Goal: Communication & Community: Answer question/provide support

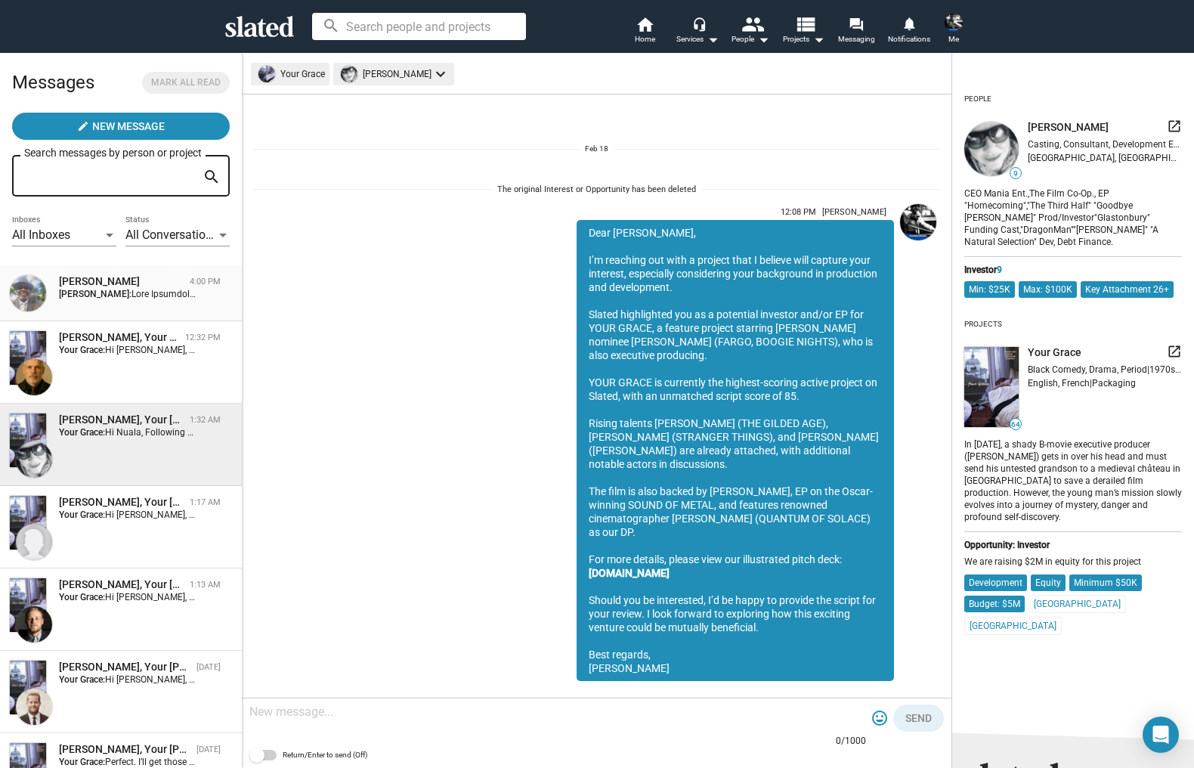
scroll to position [1699, 0]
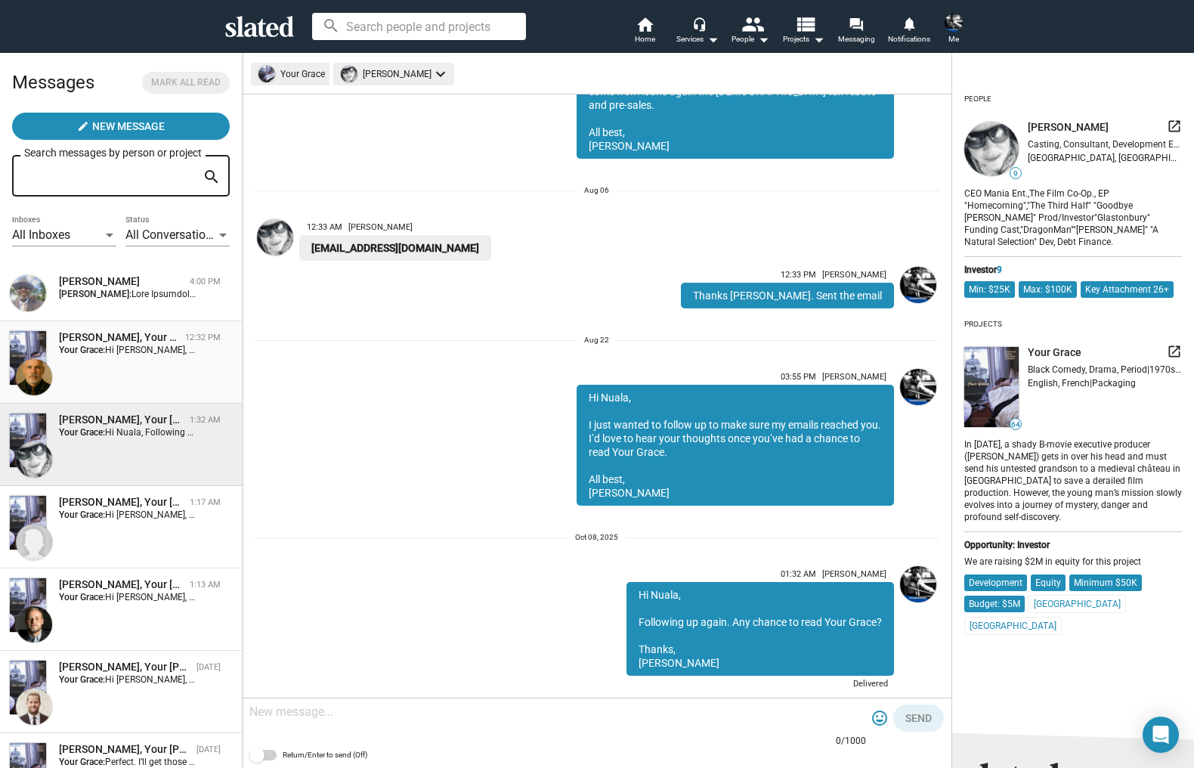
click at [105, 352] on strong "Your Grace:" at bounding box center [82, 350] width 46 height 11
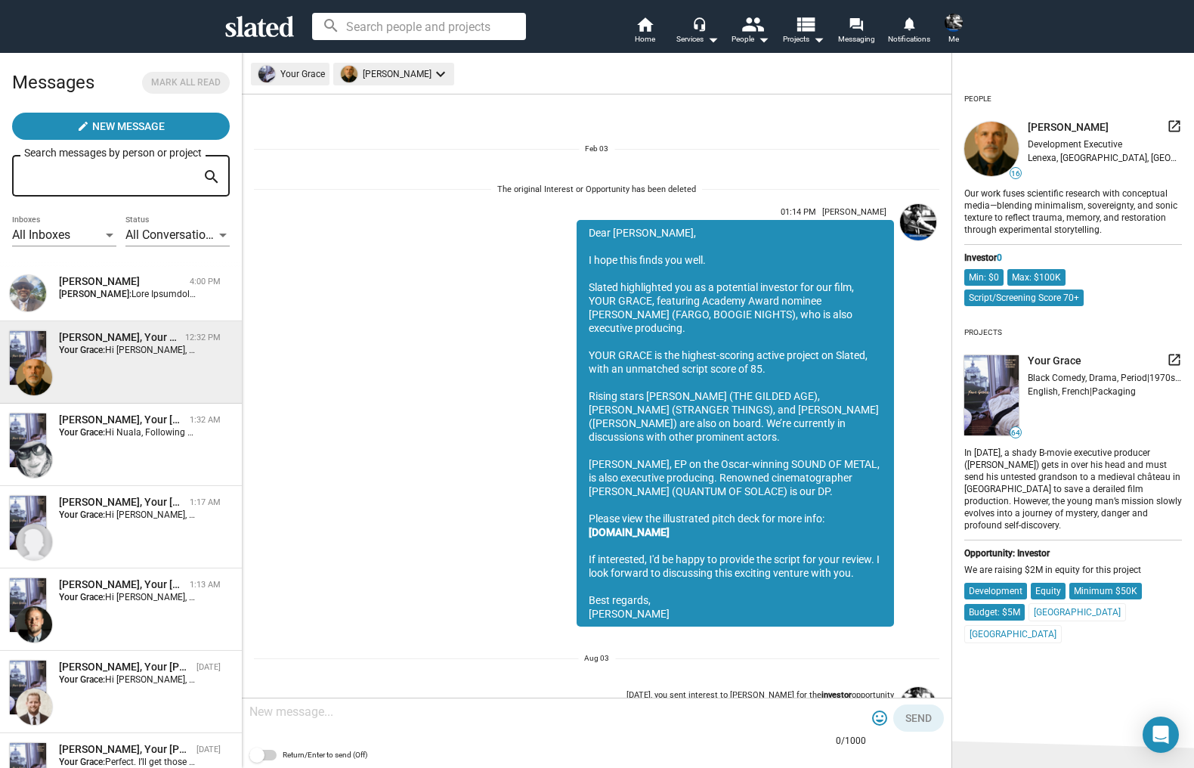
scroll to position [881, 0]
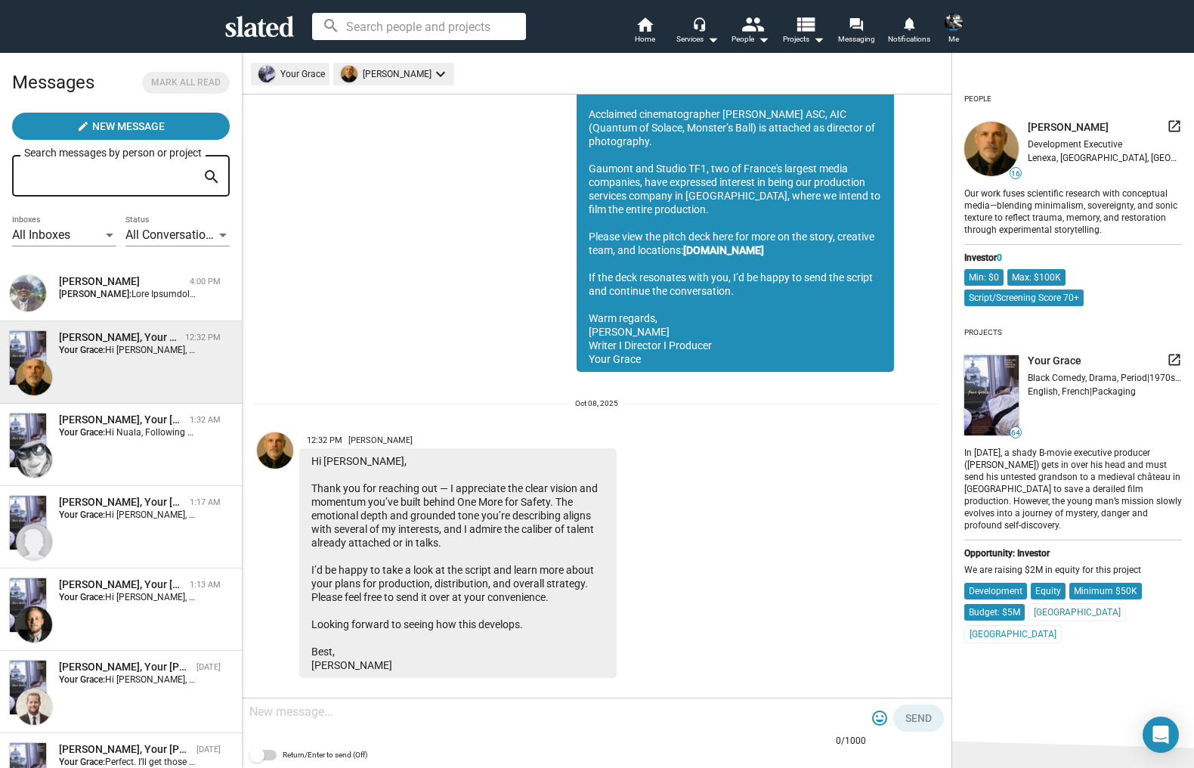
click at [323, 714] on textarea at bounding box center [557, 712] width 617 height 15
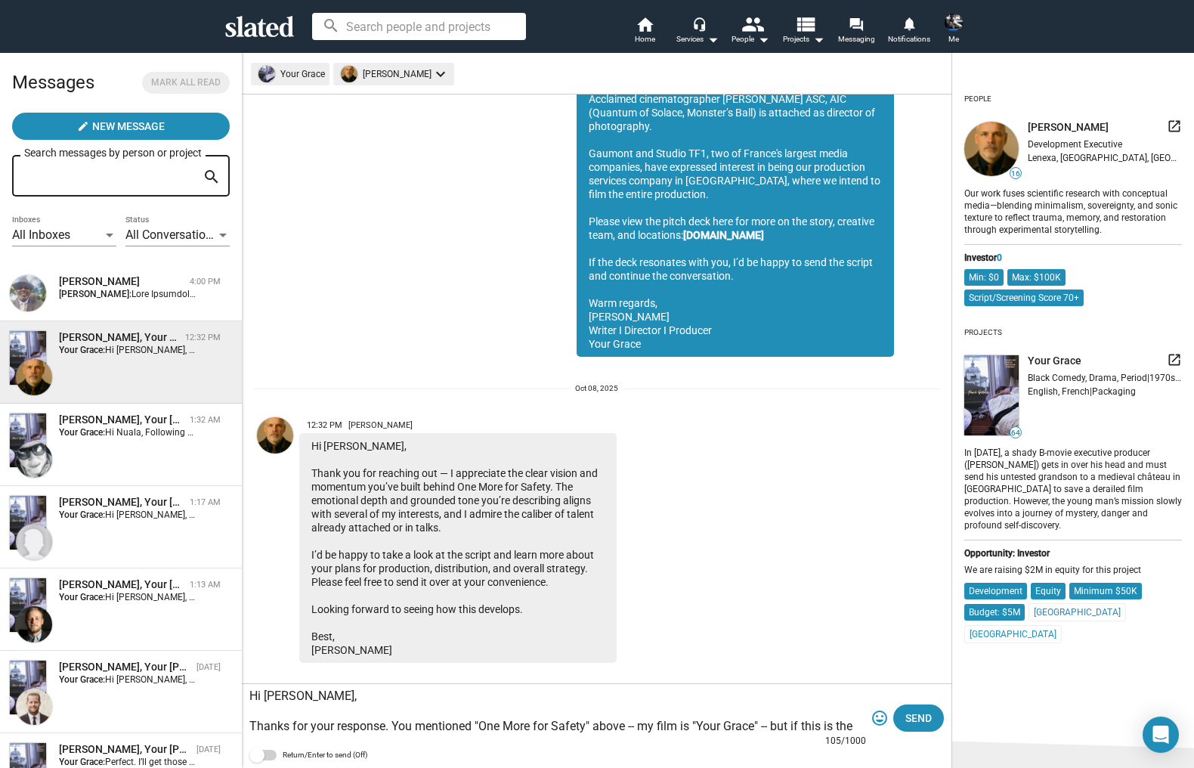
scroll to position [911, 0]
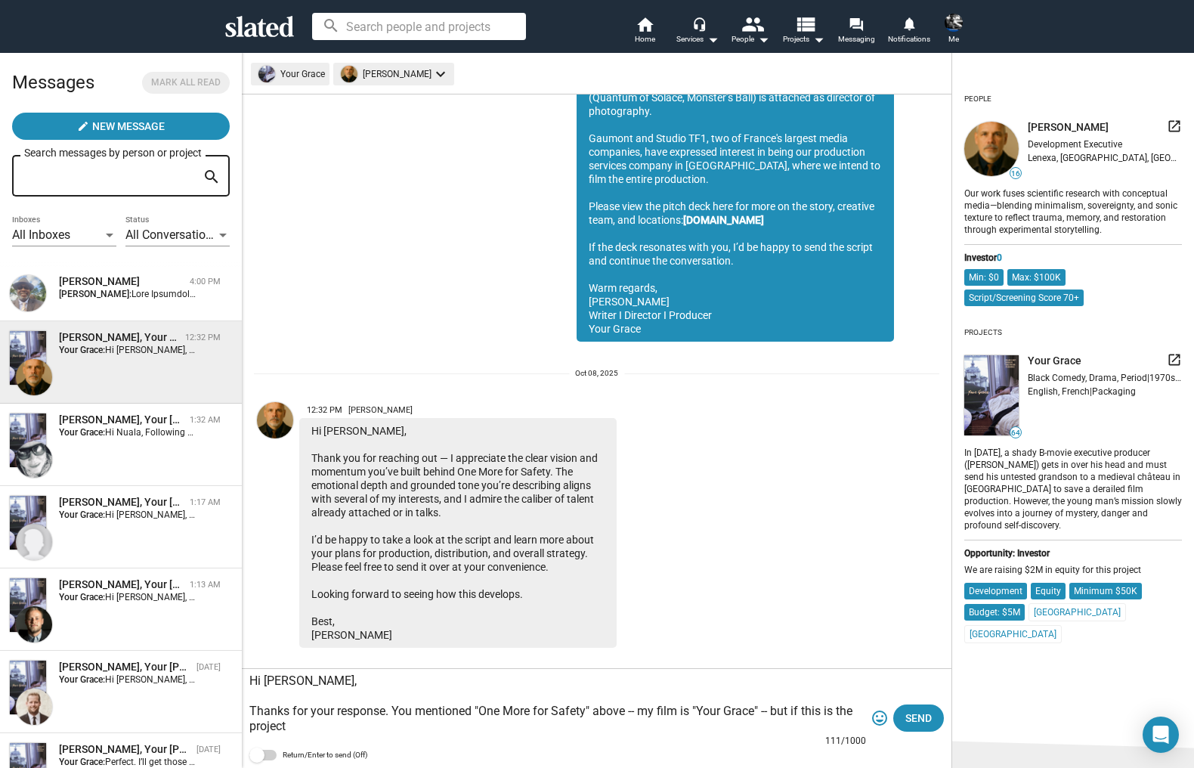
click at [472, 711] on textarea "Hi [PERSON_NAME], Thanks for your response. You mentioned "One More for Safety"…" at bounding box center [557, 704] width 617 height 60
click at [750, 711] on textarea "Hi [PERSON_NAME], Thanks for your response. You mentioned the project "One More…" at bounding box center [557, 704] width 617 height 60
click at [420, 729] on textarea "Hi [PERSON_NAME], Thanks for your response. You mentioned the project "One More…" at bounding box center [557, 704] width 617 height 60
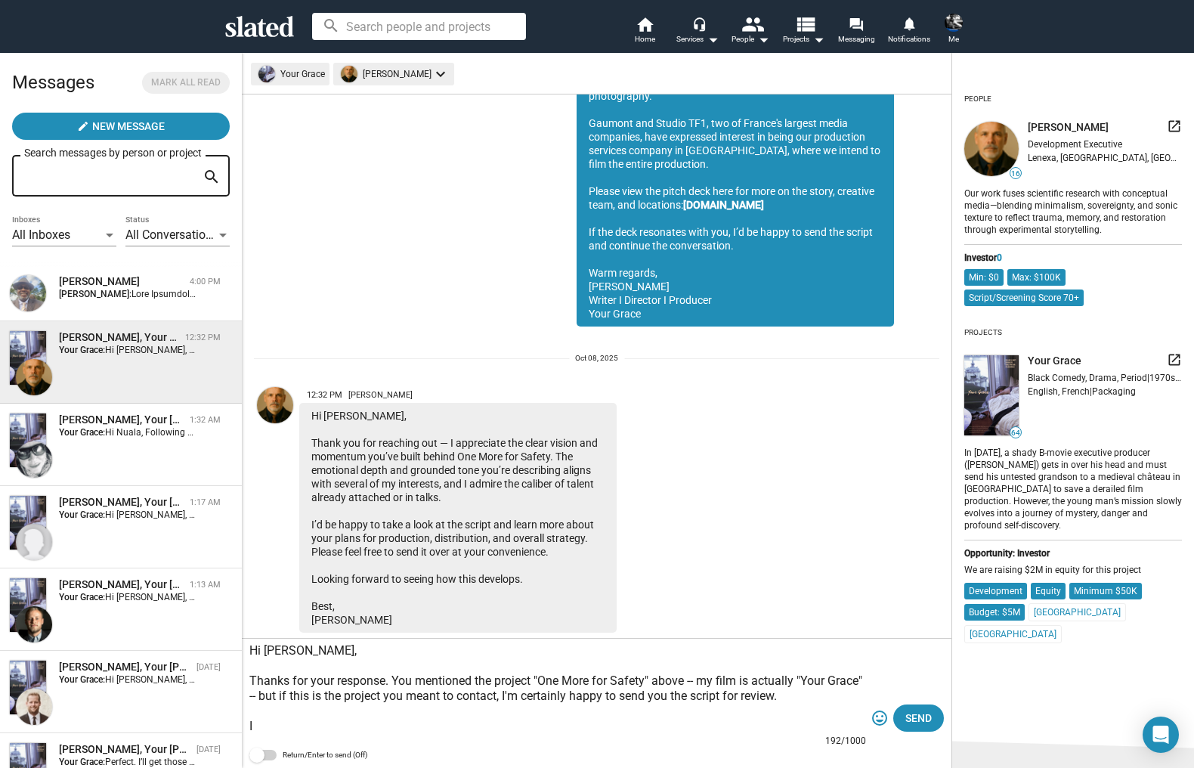
scroll to position [941, 0]
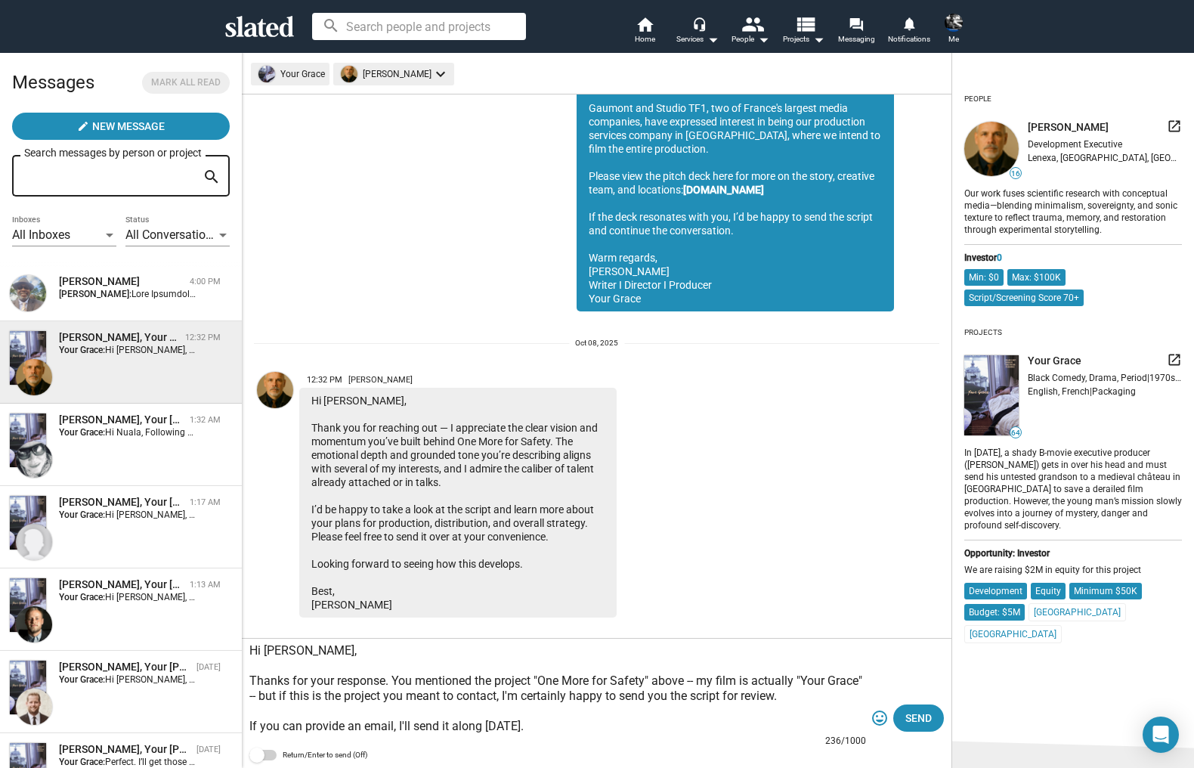
click at [250, 726] on textarea "Hi [PERSON_NAME], Thanks for your response. You mentioned the project "One More…" at bounding box center [557, 688] width 617 height 91
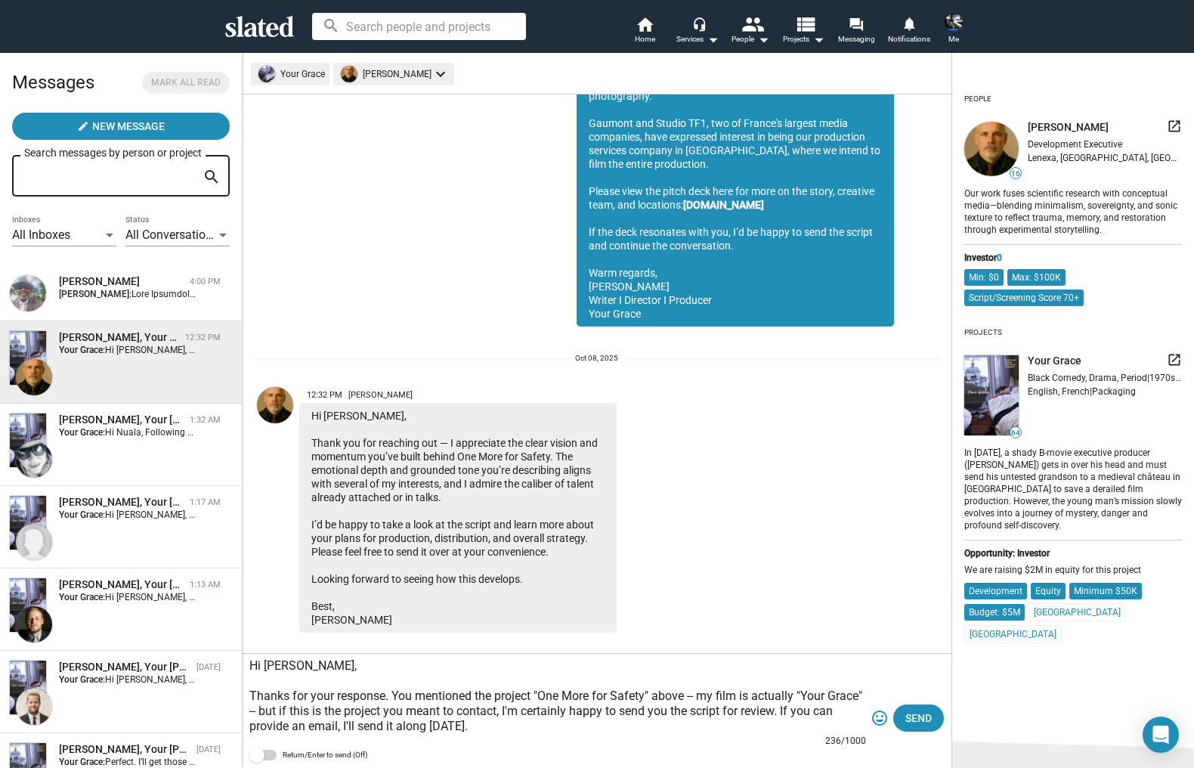
click at [478, 728] on textarea "Hi [PERSON_NAME], Thanks for your response. You mentioned the project "One More…" at bounding box center [557, 696] width 617 height 76
click at [445, 697] on textarea "Hi [PERSON_NAME], Thanks for your response. You mentioned the project "One More…" at bounding box center [557, 696] width 617 height 76
click at [501, 726] on textarea "Hi [PERSON_NAME], Thanks for your response. You referenced the project "One Mor…" at bounding box center [557, 696] width 617 height 76
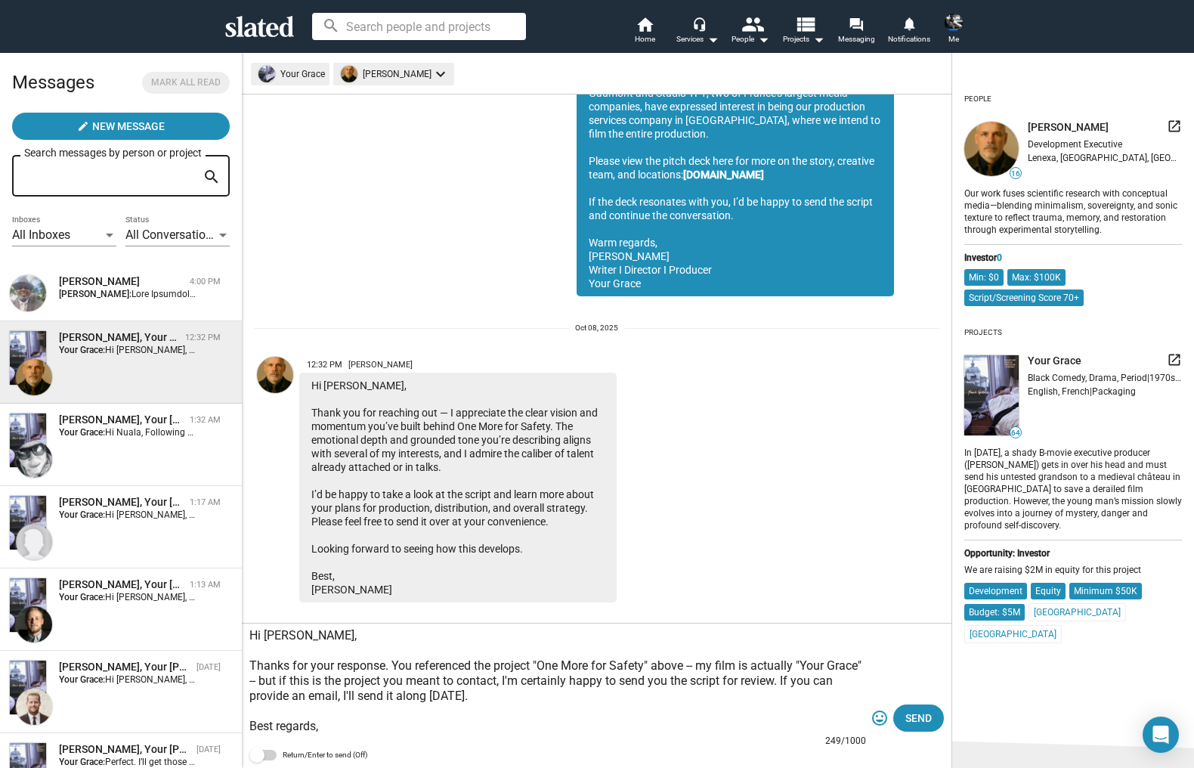
scroll to position [15, 0]
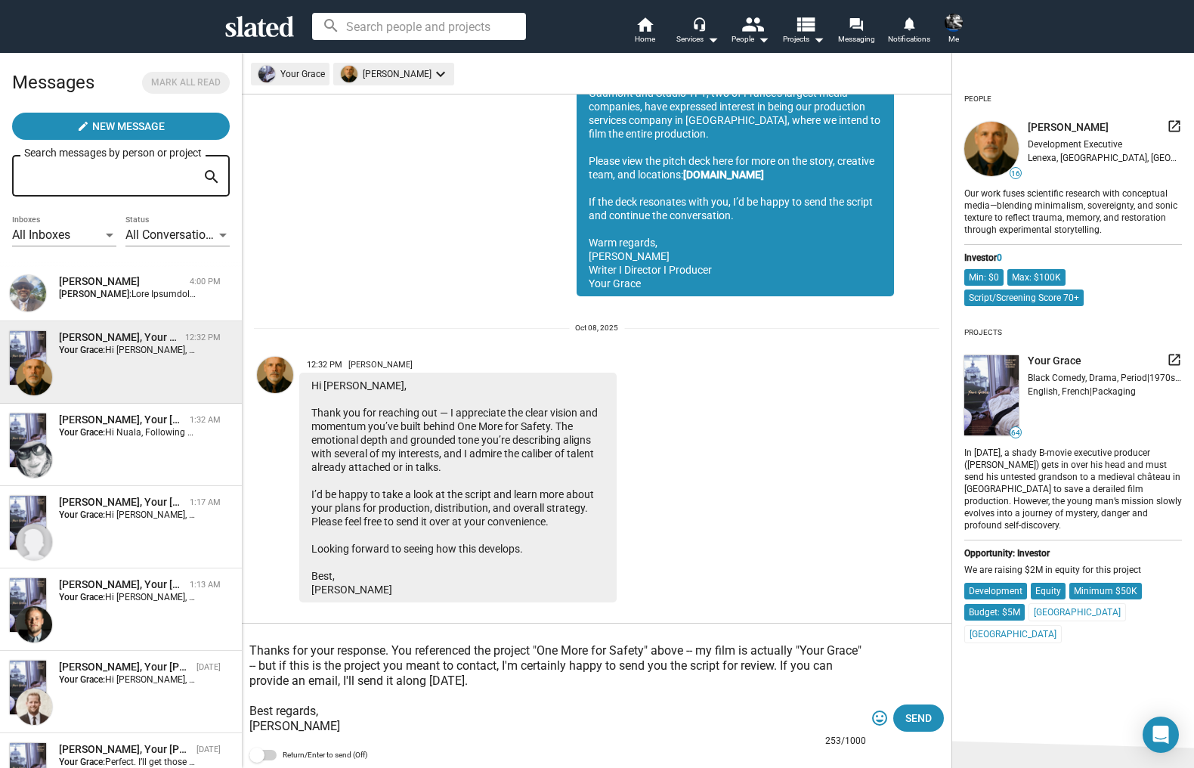
click at [510, 682] on textarea "Hi [PERSON_NAME], Thanks for your response. You referenced the project "One Mor…" at bounding box center [557, 681] width 617 height 106
type textarea "Hi [PERSON_NAME], Thanks for your response. You referenced the project "One Mor…"
click at [915, 717] on span "Send" at bounding box center [919, 718] width 26 height 27
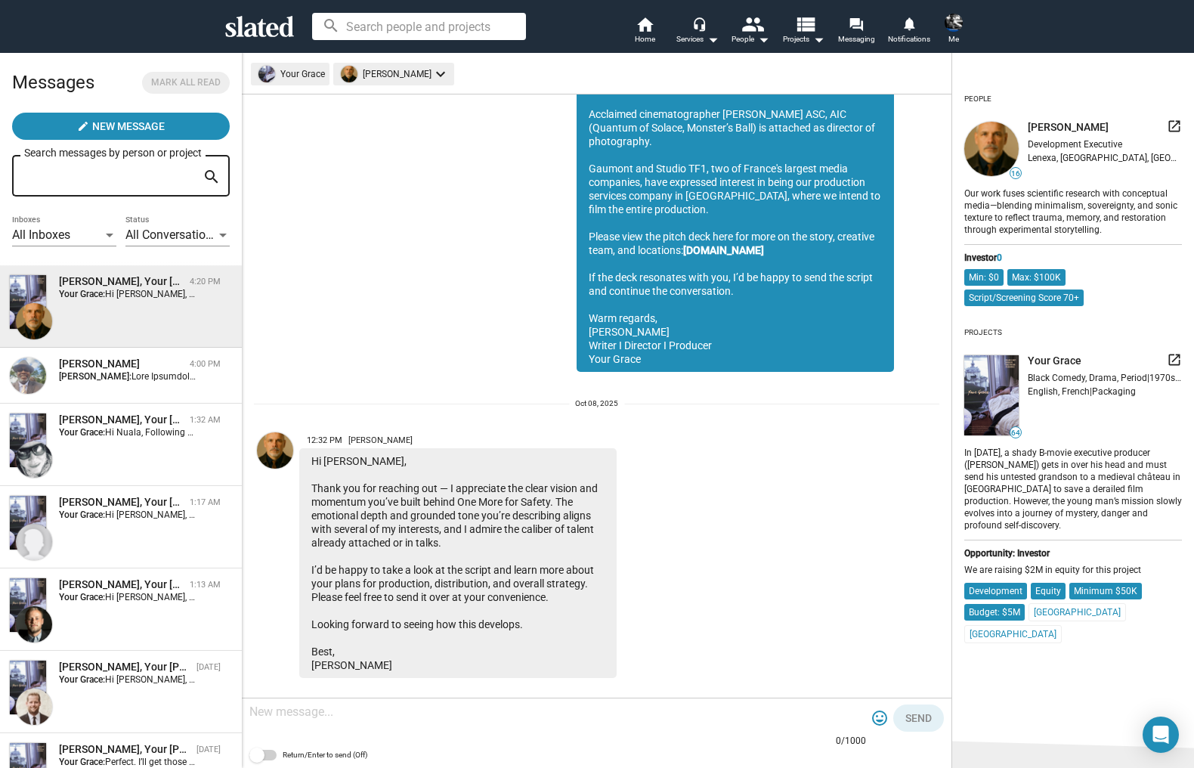
scroll to position [1069, 0]
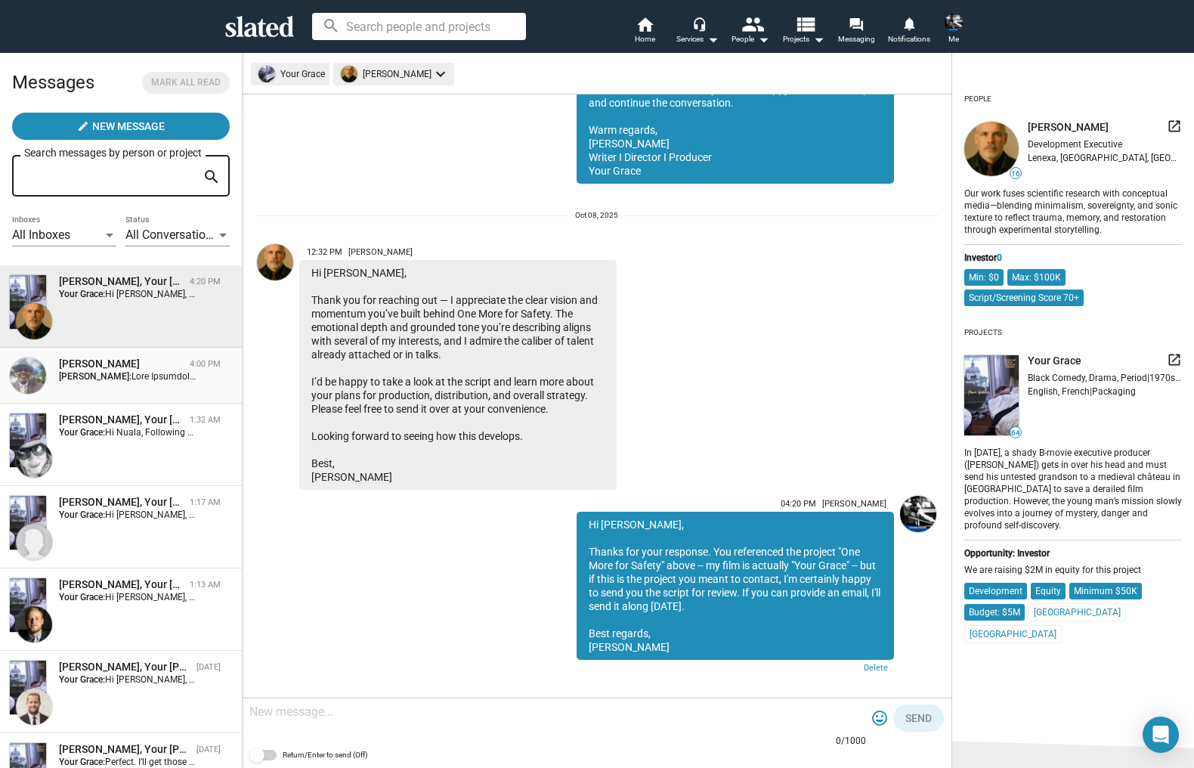
click at [89, 382] on strong "[PERSON_NAME]:" at bounding box center [95, 376] width 73 height 11
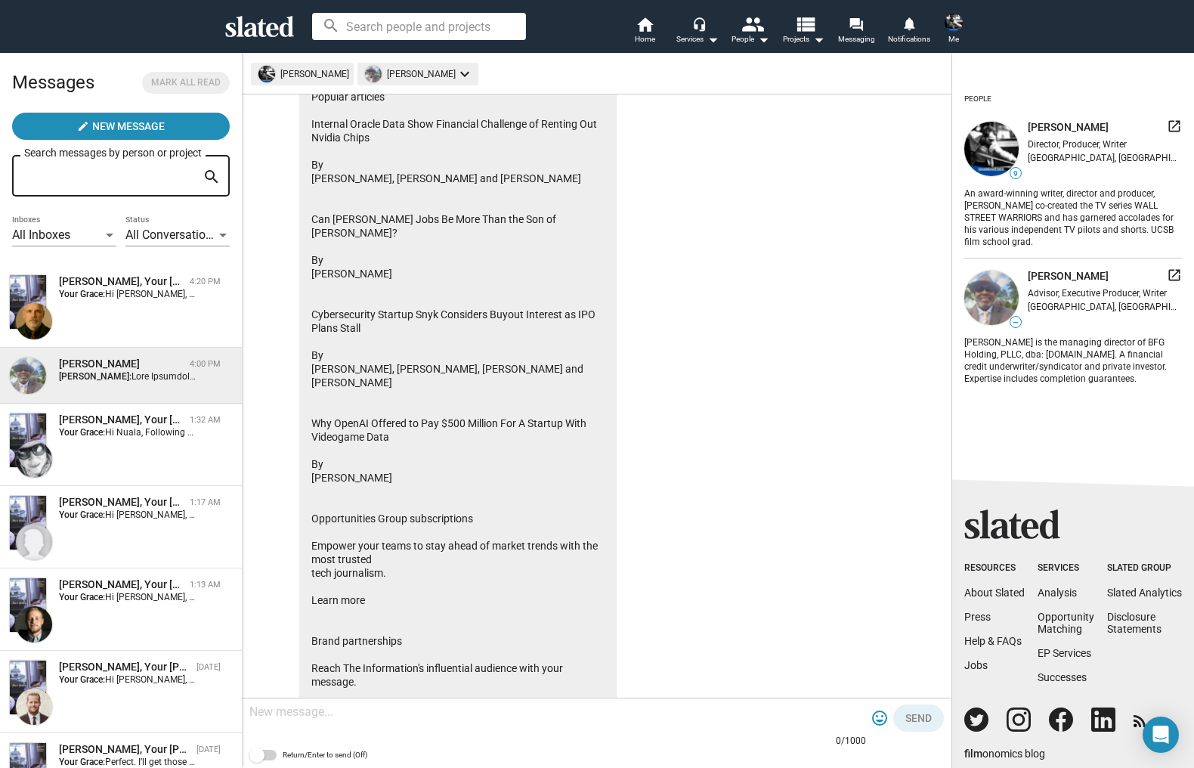
scroll to position [10371, 0]
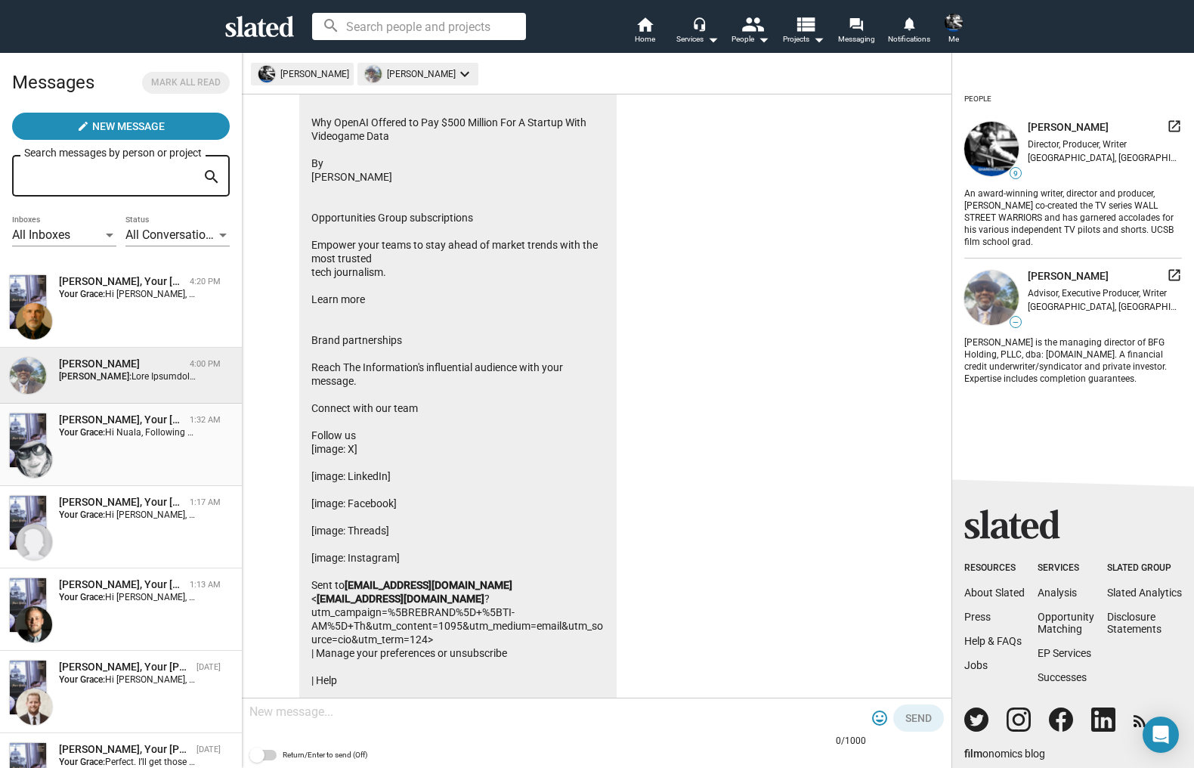
click at [105, 436] on strong "Your Grace:" at bounding box center [82, 432] width 46 height 11
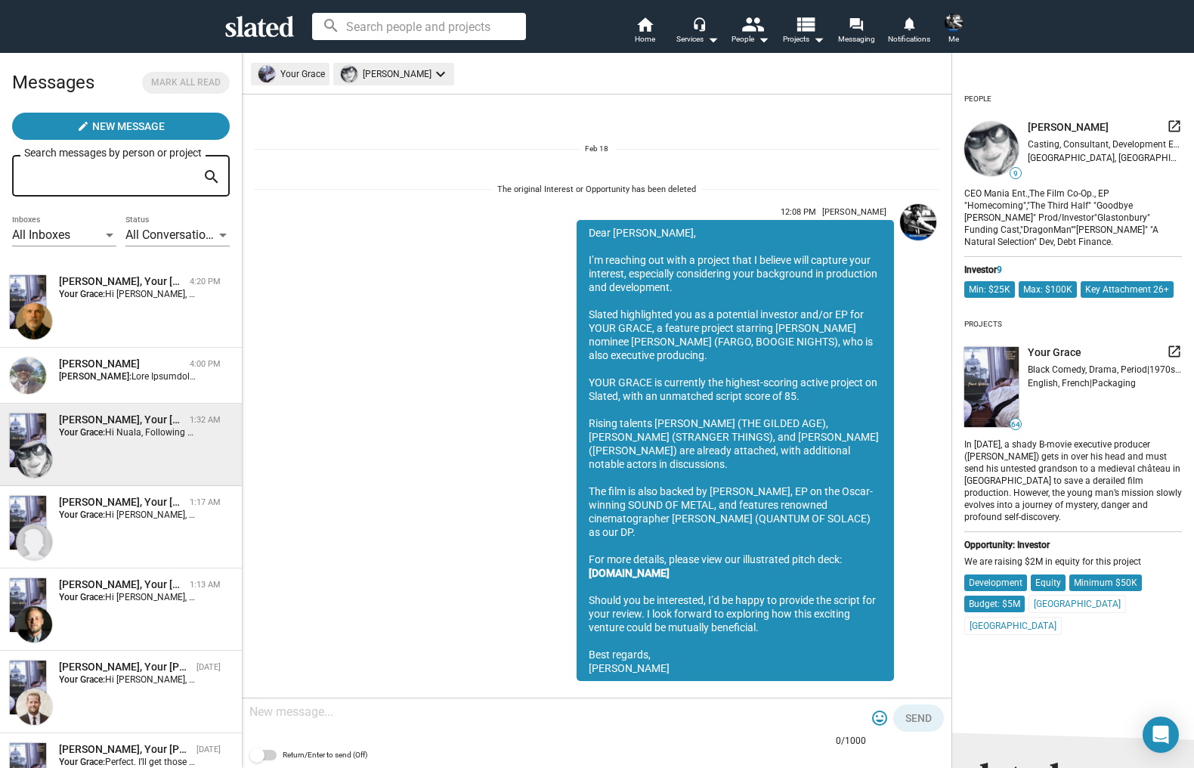
scroll to position [1699, 0]
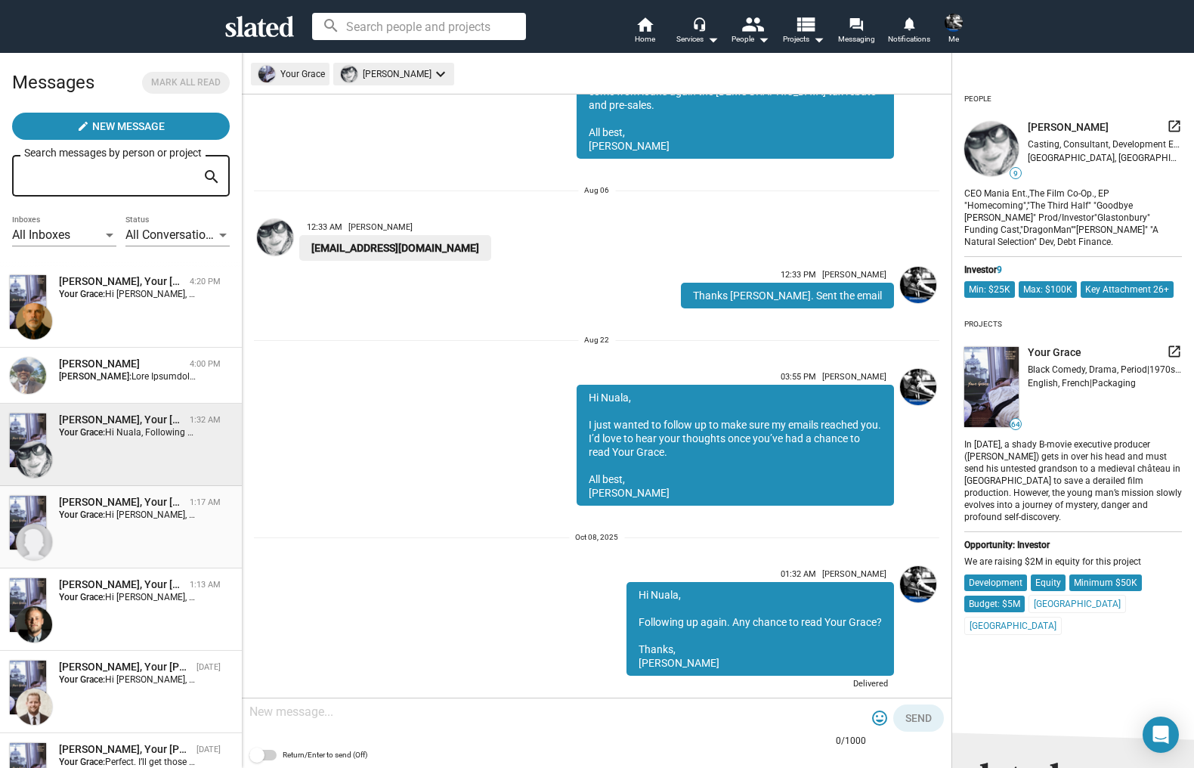
click at [118, 515] on span "Hi [PERSON_NAME], Just following up. I sent you the script about 6 weeks back. …" at bounding box center [366, 515] width 522 height 11
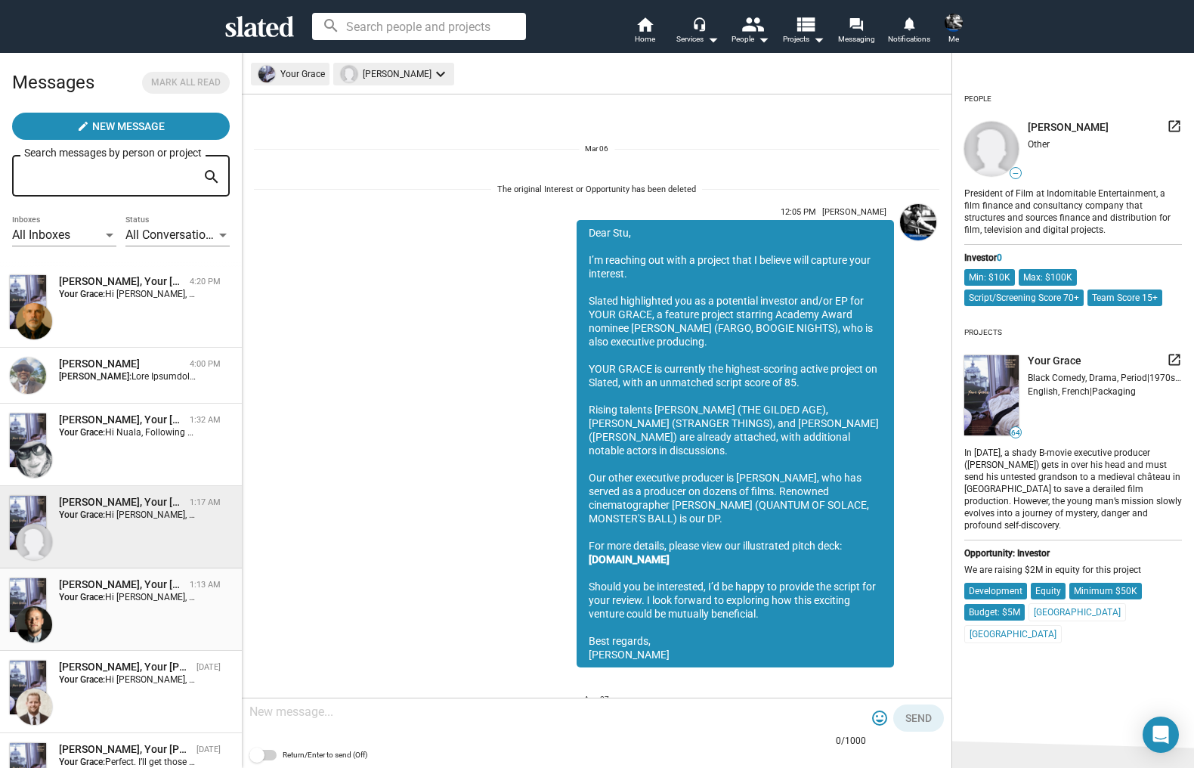
scroll to position [1537, 0]
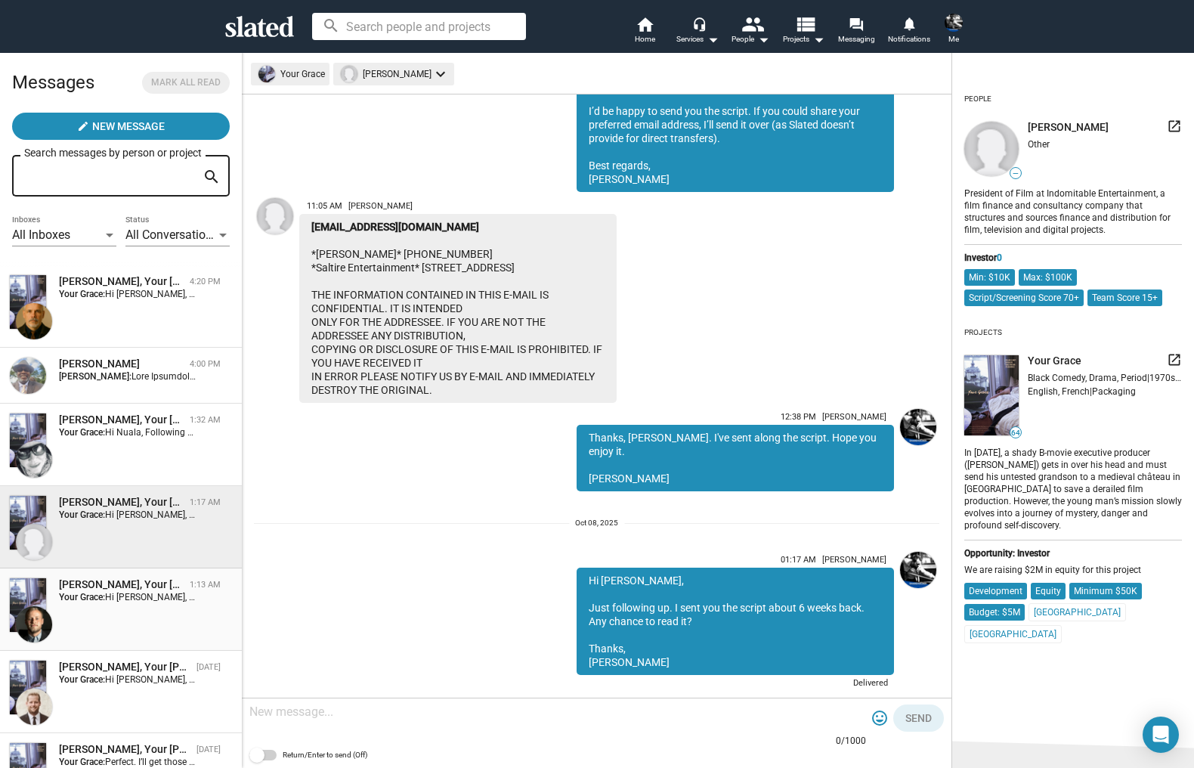
click at [122, 610] on div "[PERSON_NAME], Your [PERSON_NAME] 1:13 AM Your Grace: Hi [PERSON_NAME], Just fo…" at bounding box center [121, 610] width 224 height 64
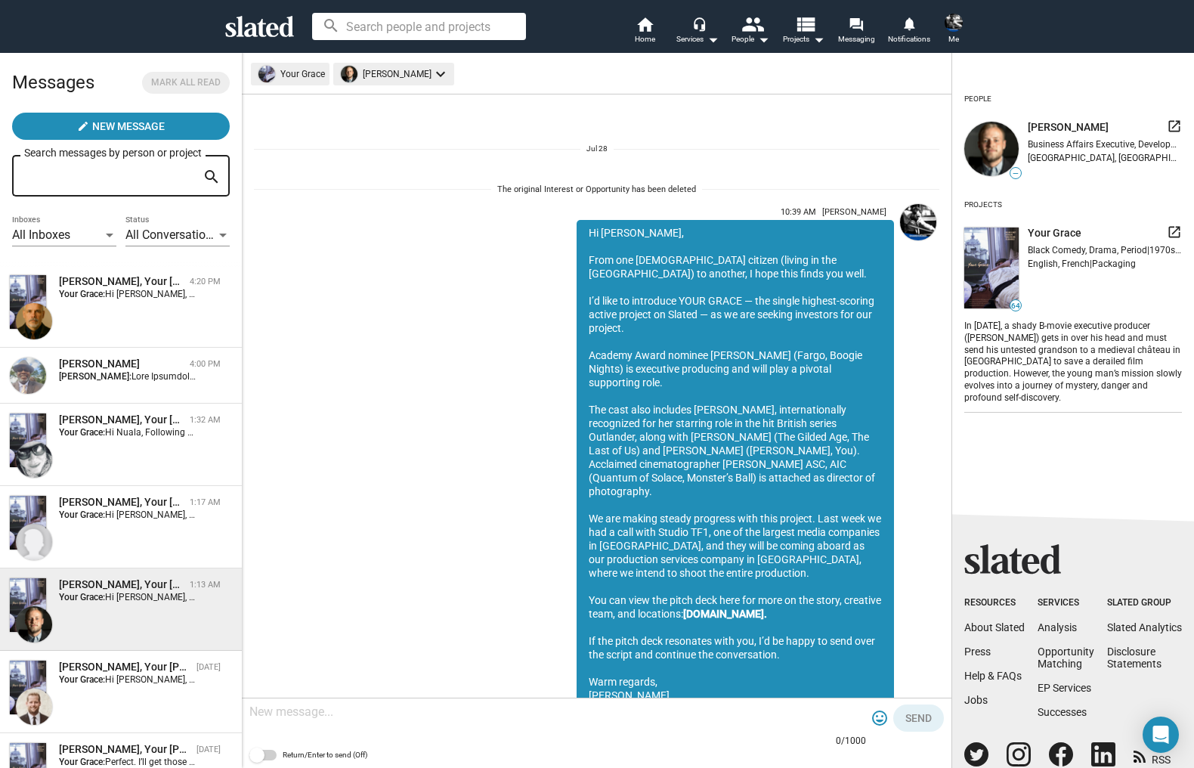
scroll to position [1340, 0]
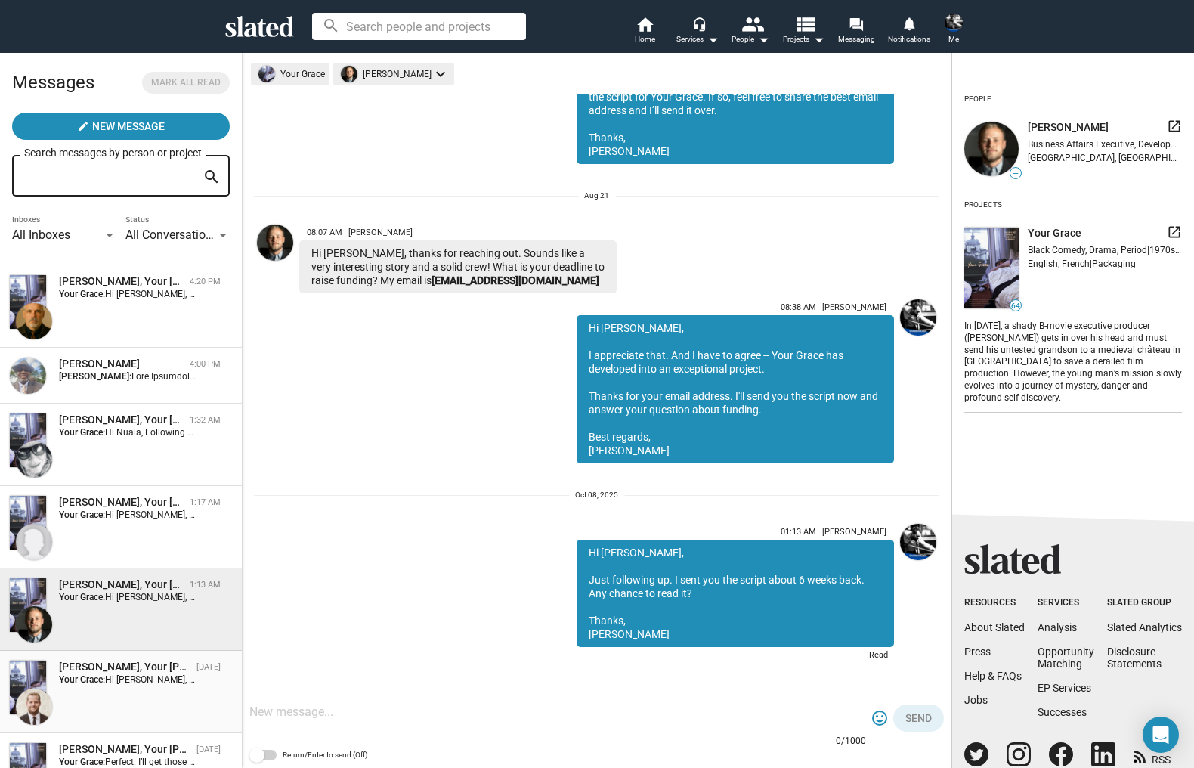
click at [122, 688] on div "[PERSON_NAME], Your [PERSON_NAME] [DATE] Your Grace: Hi [PERSON_NAME], A quick …" at bounding box center [121, 692] width 224 height 64
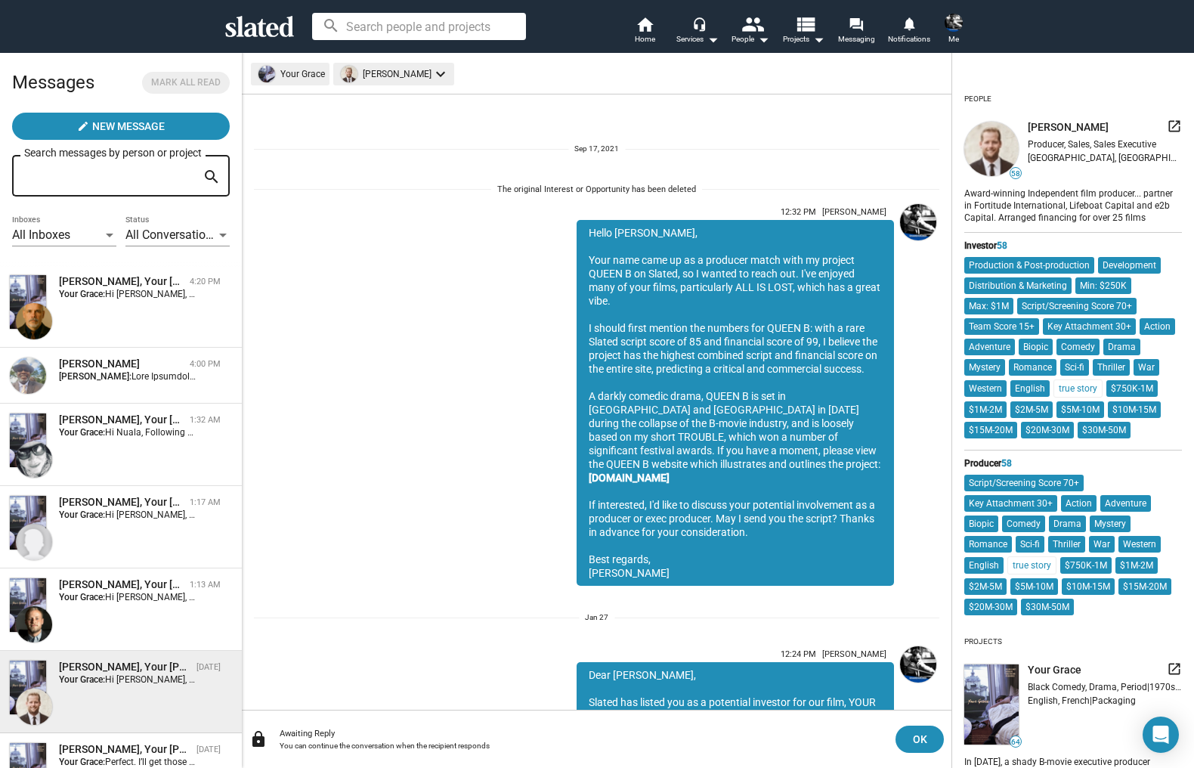
scroll to position [1377, 0]
